Goal: Information Seeking & Learning: Learn about a topic

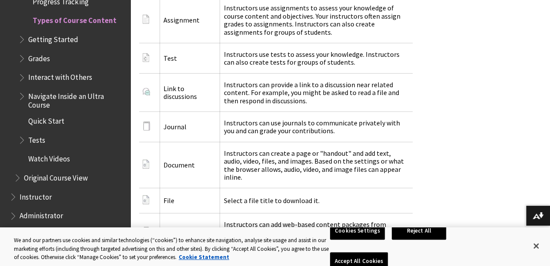
scroll to position [1196, 0]
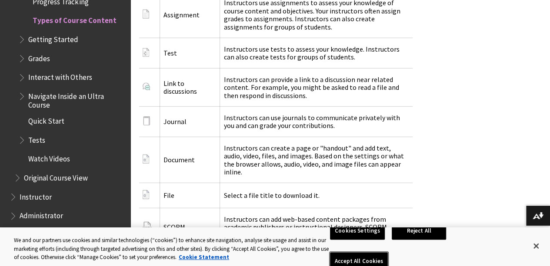
click at [388, 253] on button "Accept All Cookies" at bounding box center [359, 262] width 58 height 18
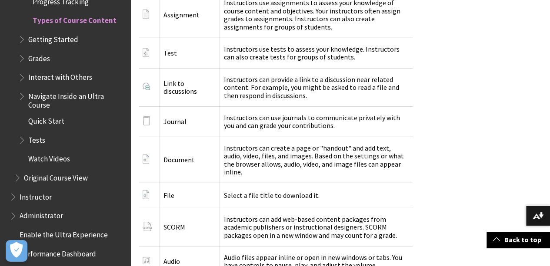
click at [58, 217] on span "Administrator" at bounding box center [41, 215] width 43 height 12
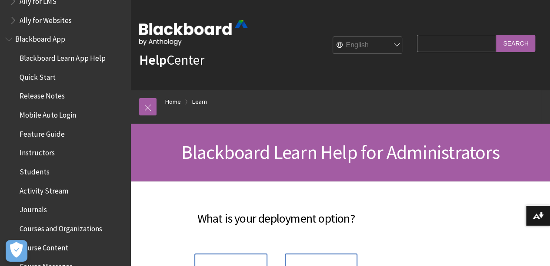
scroll to position [39, 0]
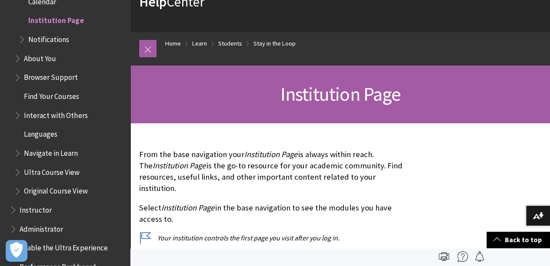
scroll to position [48, 0]
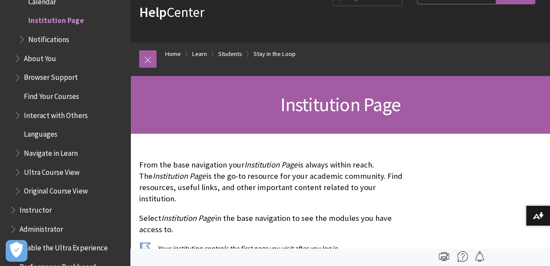
click at [68, 99] on span "Find Your Courses" at bounding box center [51, 95] width 55 height 12
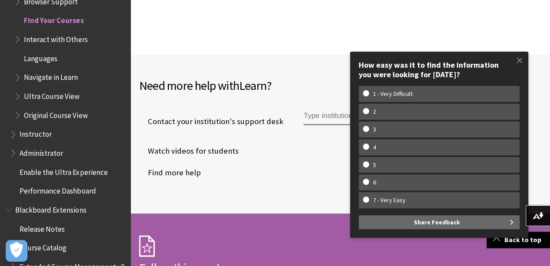
scroll to position [2164, 0]
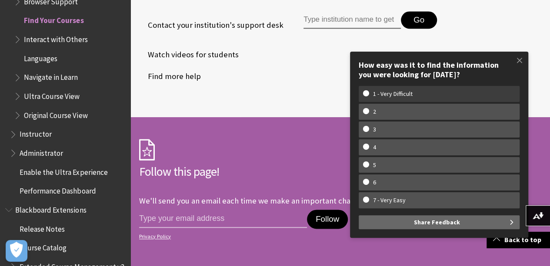
click at [437, 94] on w-span "1 - Very Difficult" at bounding box center [439, 93] width 152 height 7
click at [368, 94] on input "1 - Very Difficult" at bounding box center [366, 93] width 6 height 6
radio input "true"
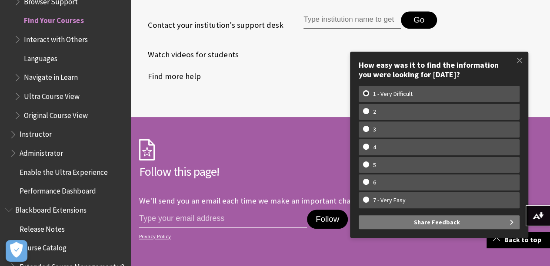
click at [444, 223] on span "Share Feedback" at bounding box center [437, 222] width 46 height 14
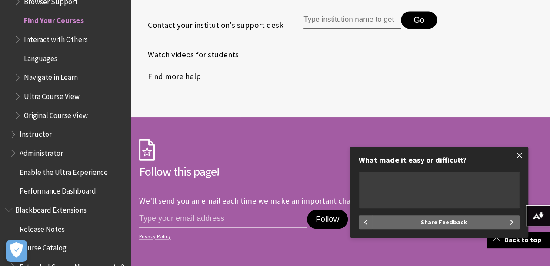
click at [520, 153] on span at bounding box center [519, 155] width 18 height 18
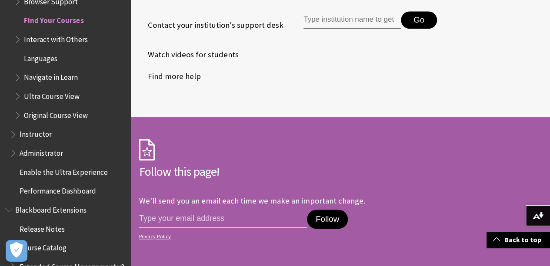
click at [354, 29] on input "Type institution name to get support" at bounding box center [351, 19] width 97 height 17
click at [319, 26] on input "univesity of east" at bounding box center [351, 19] width 97 height 17
click at [318, 26] on input "university of east" at bounding box center [351, 19] width 97 height 17
click at [356, 28] on input "sity of east" at bounding box center [351, 19] width 97 height 17
type input "s"
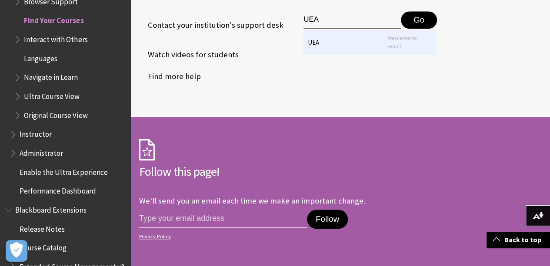
type input "UEA"
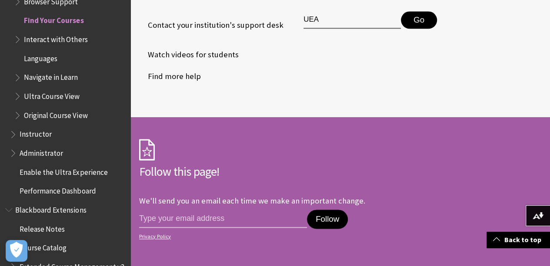
click at [419, 25] on button "Go" at bounding box center [419, 19] width 36 height 17
